Goal: Task Accomplishment & Management: Use online tool/utility

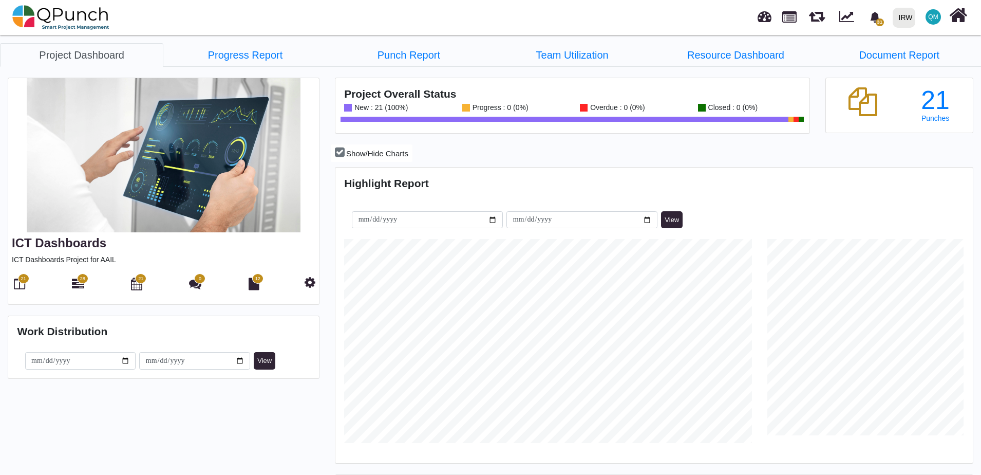
scroll to position [281, 635]
click at [788, 17] on link at bounding box center [789, 15] width 14 height 17
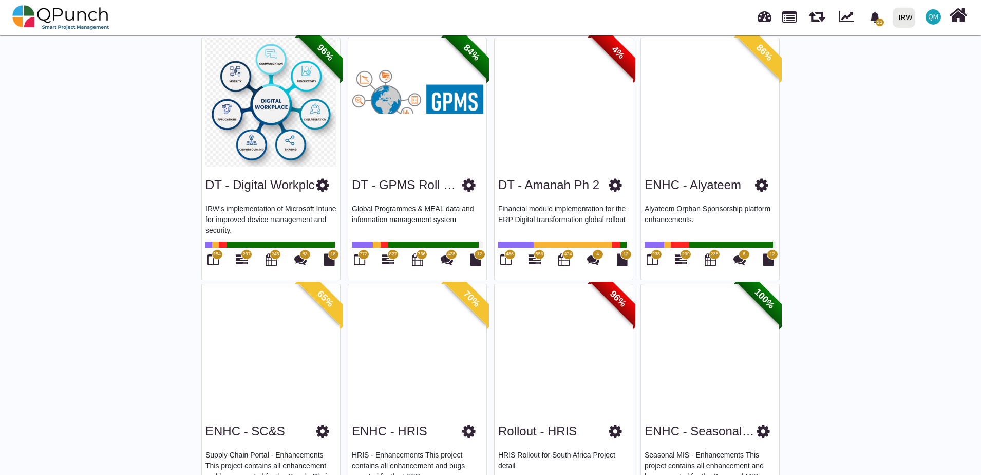
scroll to position [375, 0]
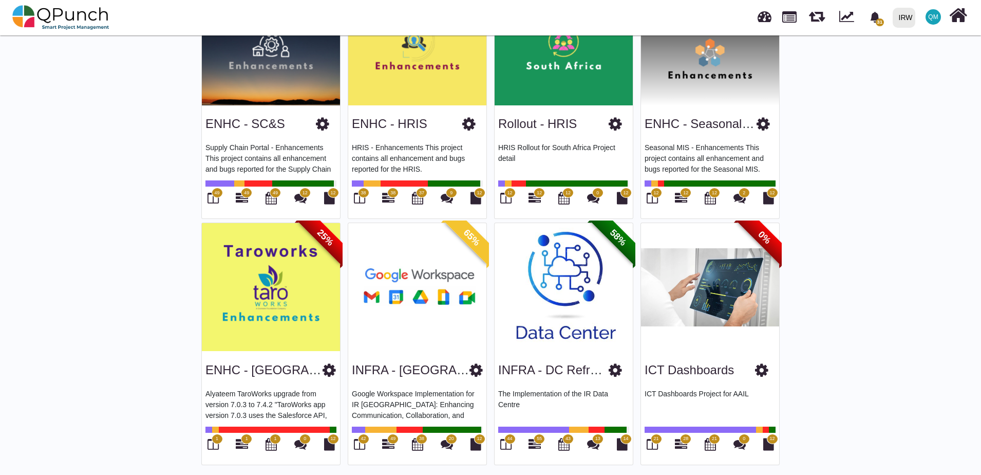
click at [683, 440] on span "28" at bounding box center [685, 438] width 11 height 10
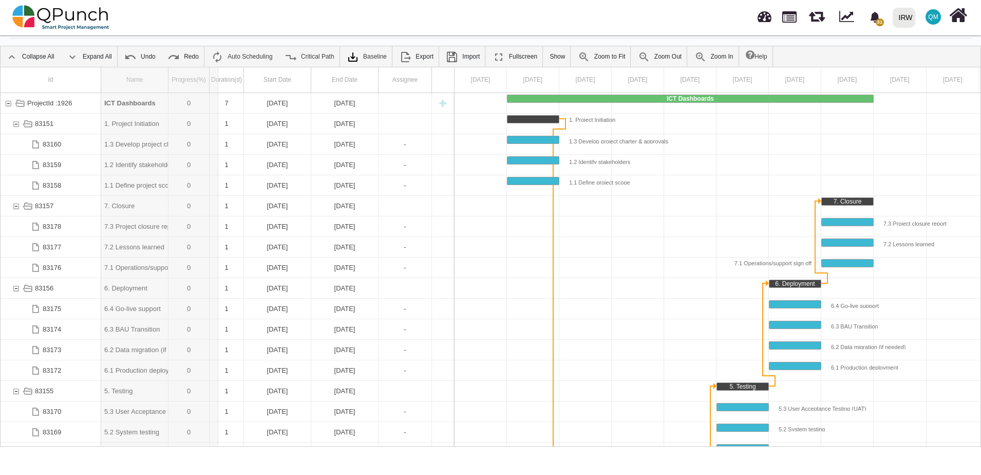
drag, startPoint x: 168, startPoint y: 80, endPoint x: 218, endPoint y: 81, distance: 50.3
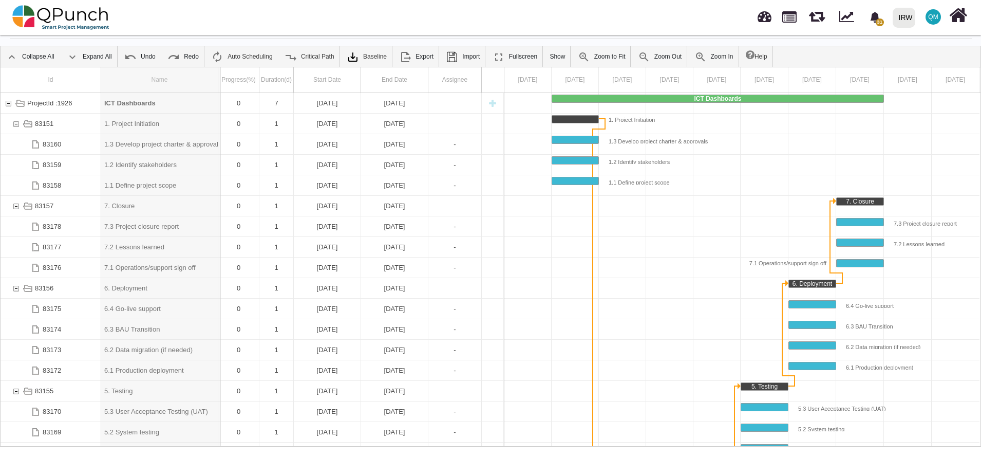
drag, startPoint x: 218, startPoint y: 81, endPoint x: 259, endPoint y: 81, distance: 41.1
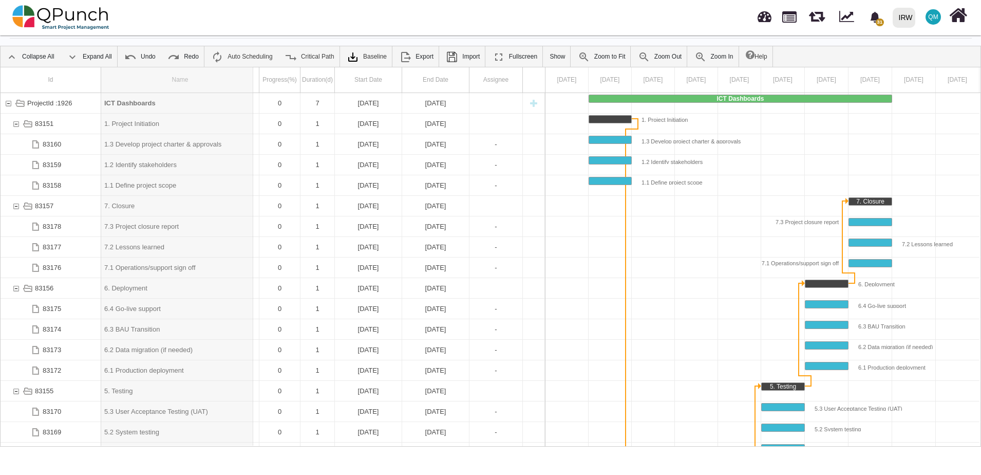
drag, startPoint x: 259, startPoint y: 82, endPoint x: 253, endPoint y: 82, distance: 6.2
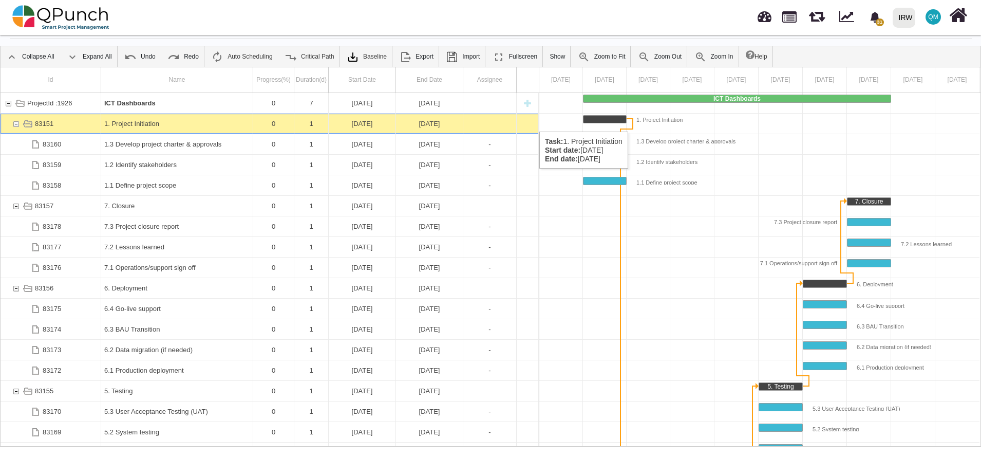
click at [143, 121] on div "1. Project Initiation" at bounding box center [176, 124] width 145 height 20
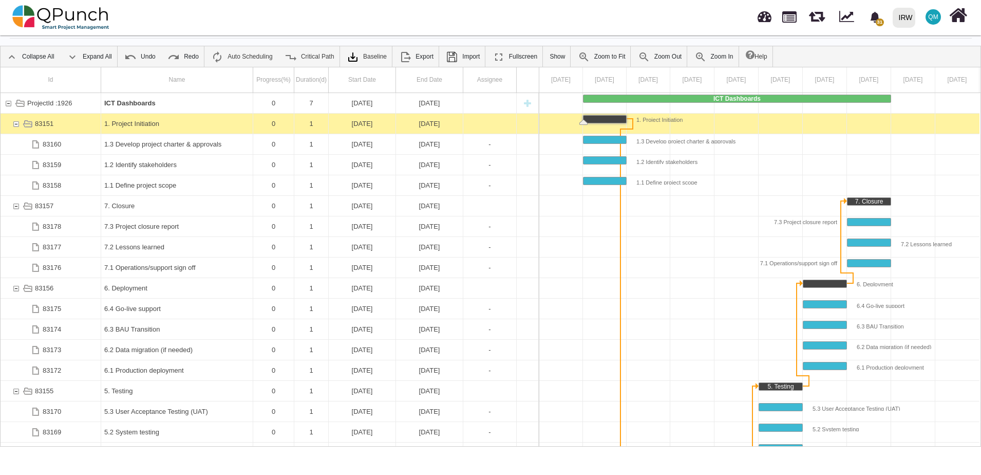
click at [143, 121] on div "1. Project Initiation" at bounding box center [176, 124] width 145 height 20
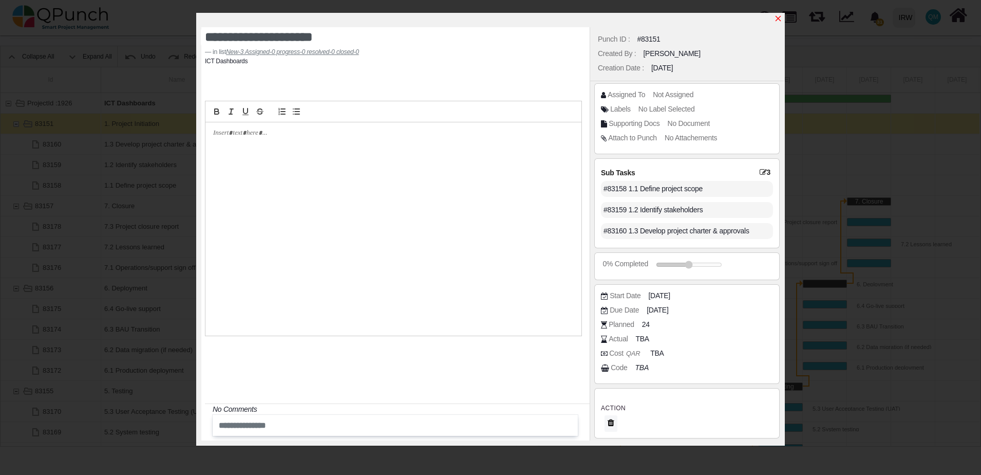
click at [776, 18] on icon "x" at bounding box center [778, 18] width 8 height 8
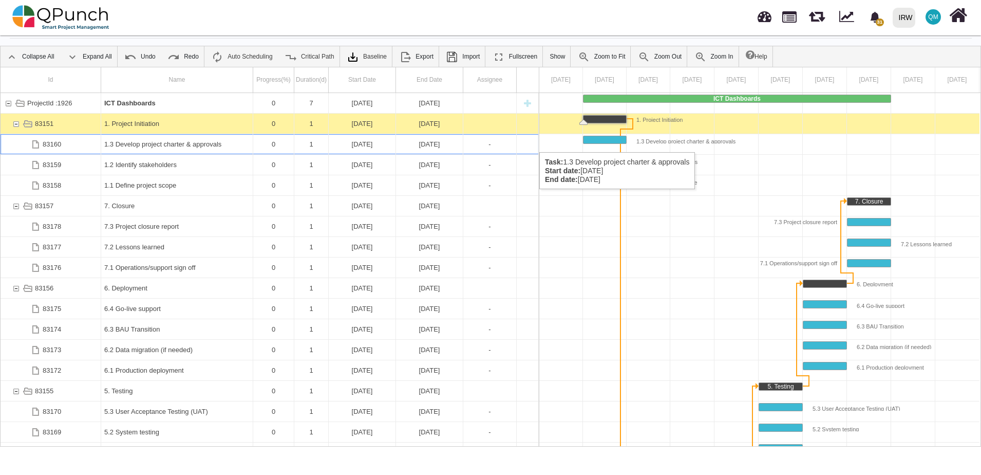
click at [177, 142] on div "1.3 Develop project charter & approvals" at bounding box center [176, 144] width 145 height 20
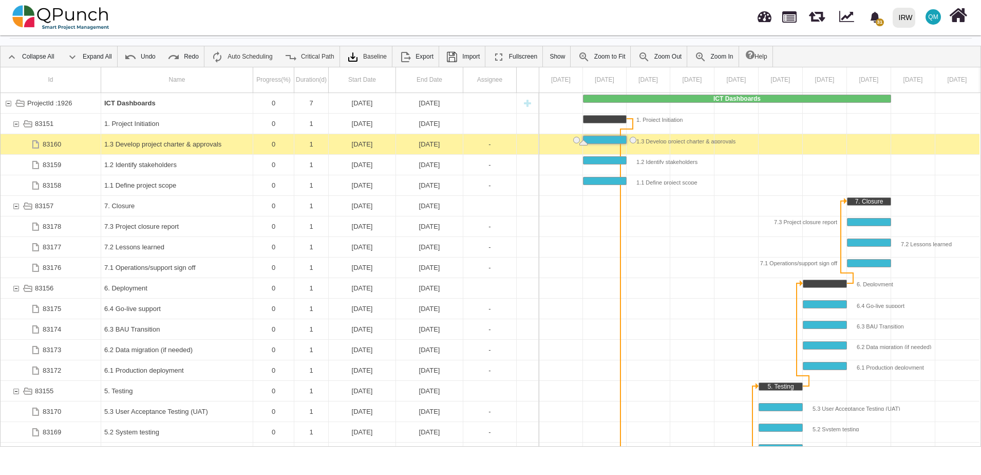
click at [177, 142] on div "1.3 Develop project charter & approvals" at bounding box center [176, 144] width 145 height 20
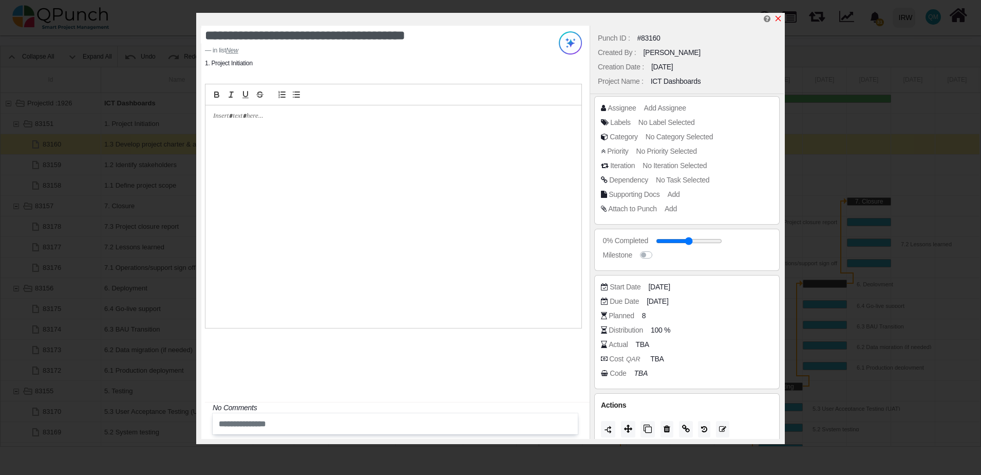
click at [780, 20] on icon "x" at bounding box center [778, 18] width 8 height 8
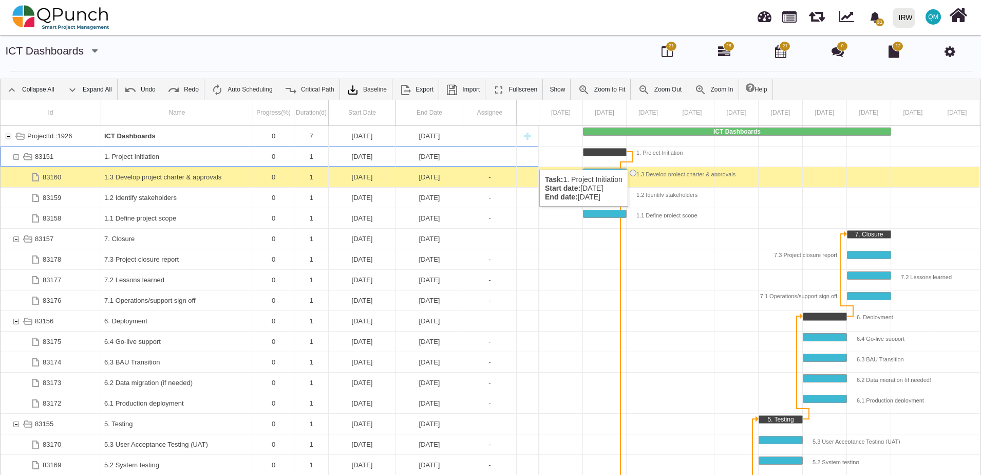
click at [16, 159] on div "83151" at bounding box center [15, 156] width 9 height 20
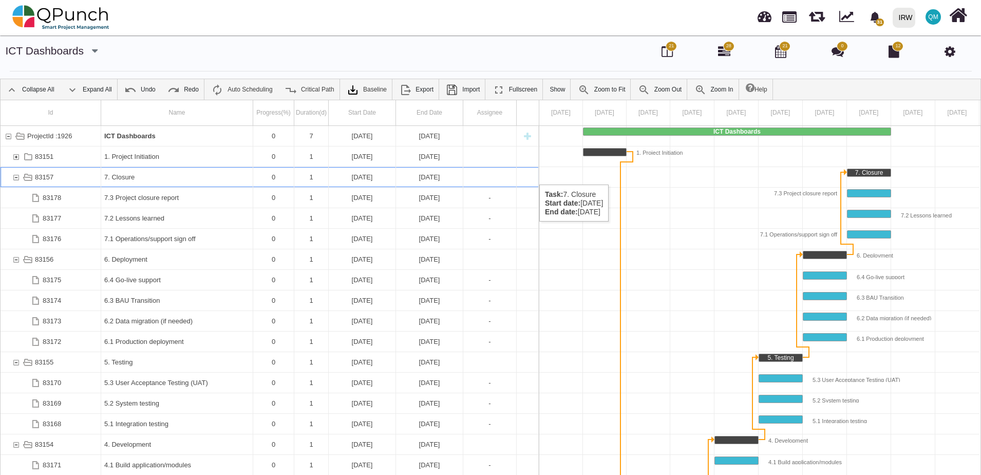
click at [15, 174] on div "83157" at bounding box center [15, 177] width 9 height 20
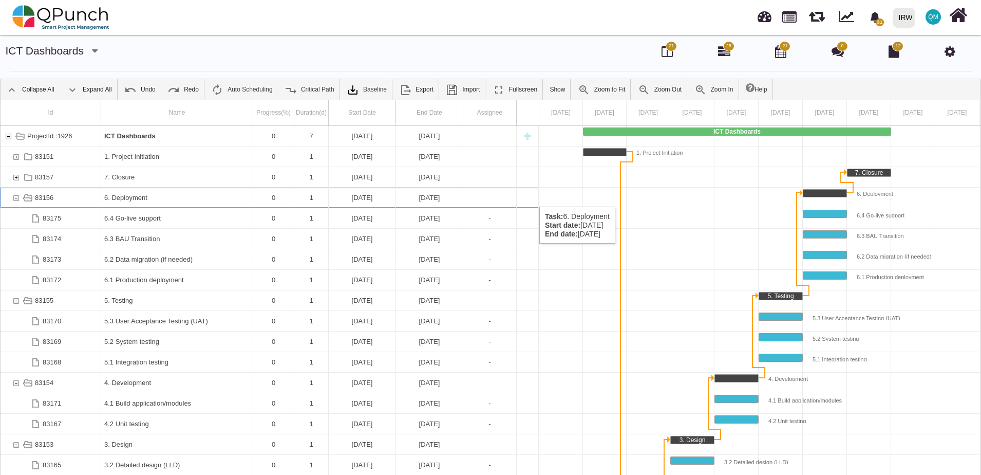
click at [16, 196] on div "83156" at bounding box center [15, 197] width 9 height 20
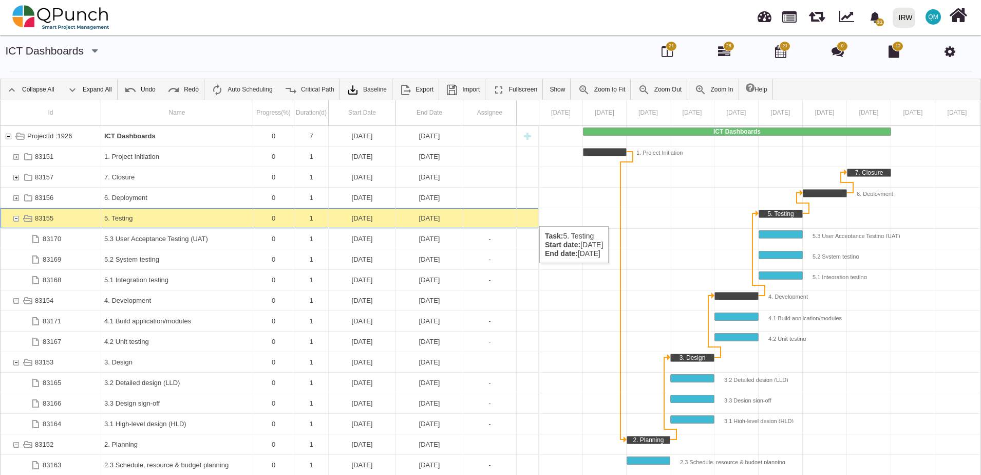
click at [15, 216] on div "83155" at bounding box center [15, 218] width 9 height 20
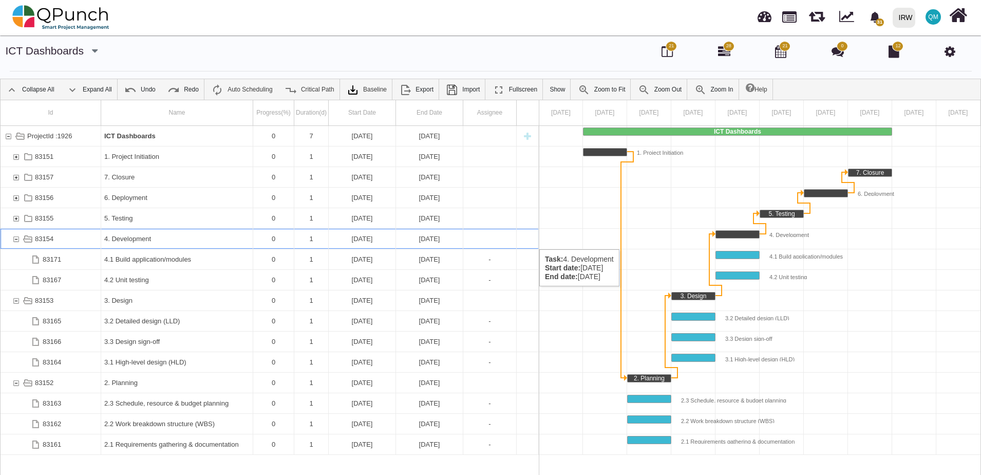
click at [15, 239] on div "83154" at bounding box center [15, 239] width 9 height 20
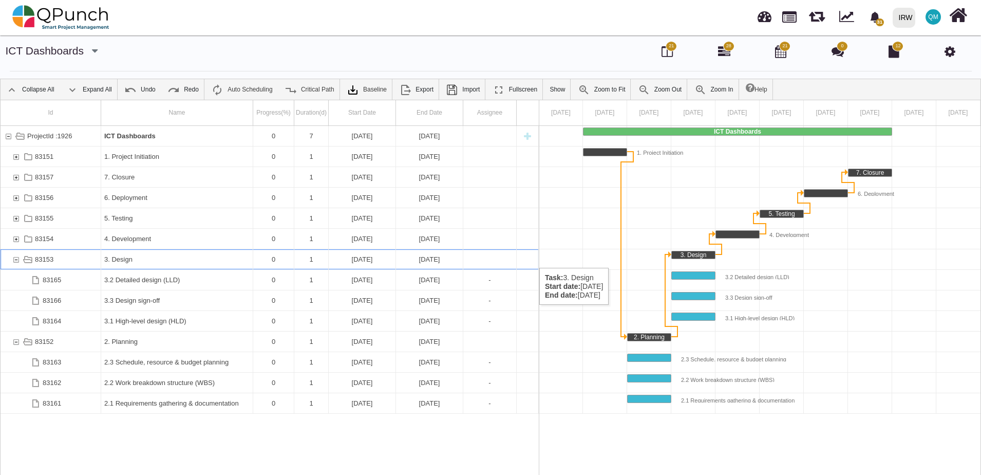
click at [16, 257] on div "83153" at bounding box center [15, 259] width 9 height 20
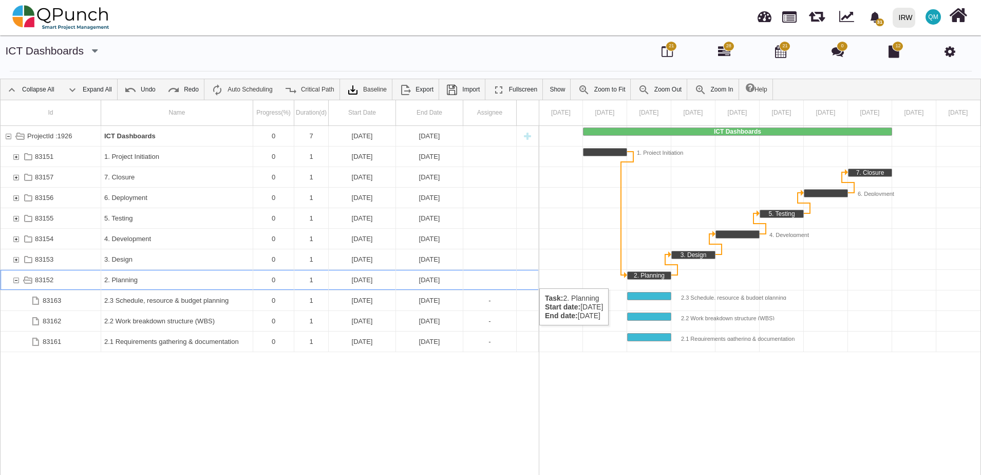
click at [16, 278] on div "83152" at bounding box center [15, 280] width 9 height 20
